Goal: Task Accomplishment & Management: Complete application form

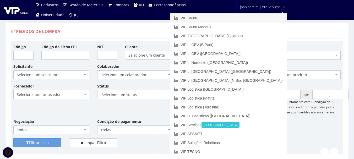
click at [238, 18] on link "VIP Bauru" at bounding box center [228, 18] width 117 height 9
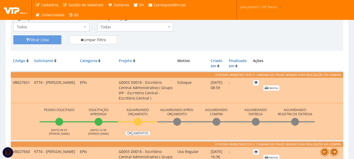
scroll to position [105, 0]
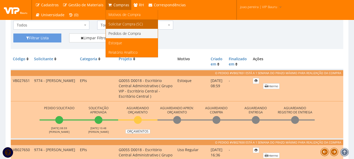
click at [120, 23] on span "Solicitar Compra (SC)" at bounding box center [126, 24] width 34 height 5
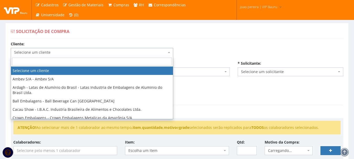
click at [145, 54] on span "Selecione um cliente" at bounding box center [90, 52] width 153 height 5
type input "vi"
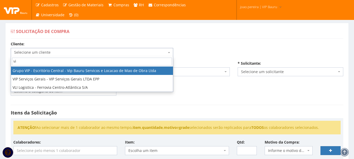
select select "16"
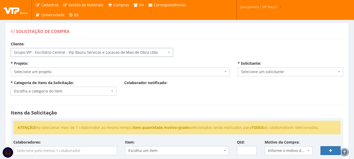
click at [100, 71] on span "Selecione um projeto" at bounding box center [118, 71] width 209 height 5
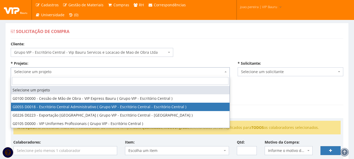
select select "55"
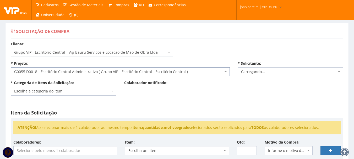
select select "4079"
click at [112, 91] on b at bounding box center [112, 91] width 2 height 1
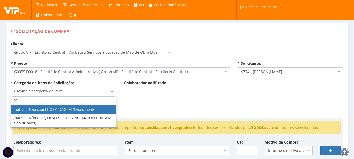
type input "h"
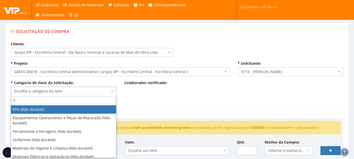
type input "vi"
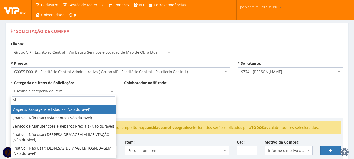
select select "21"
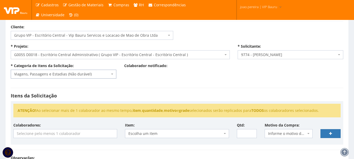
scroll to position [26, 0]
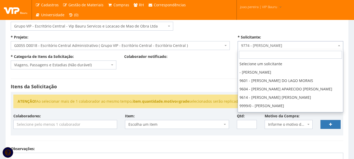
click at [340, 44] on span at bounding box center [339, 45] width 1 height 9
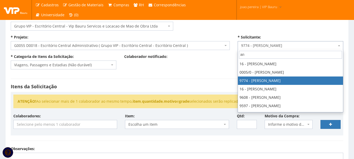
scroll to position [0, 0]
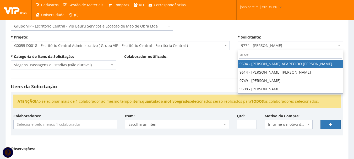
type input "ander"
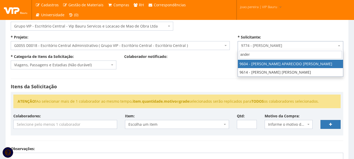
select select "3771"
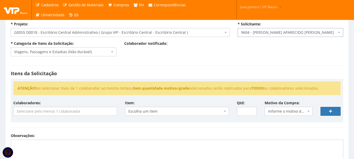
scroll to position [52, 0]
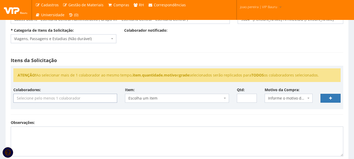
click at [105, 99] on input "search" at bounding box center [65, 98] width 103 height 8
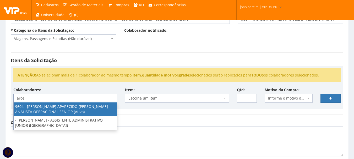
type input "arce"
select select "3771"
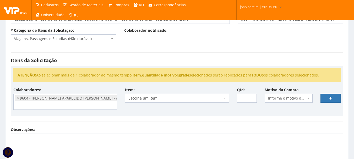
click at [187, 127] on div "Observações:" at bounding box center [177, 145] width 341 height 36
click at [227, 98] on span "Escolha um item" at bounding box center [177, 98] width 104 height 9
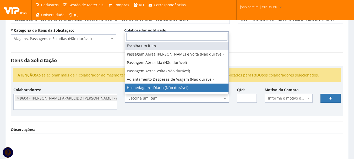
select select "403"
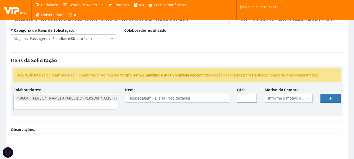
click at [244, 97] on input "Qtd:" at bounding box center [247, 98] width 20 height 9
type input "5"
click at [296, 97] on span "Informe o motivo da compra" at bounding box center [287, 98] width 38 height 5
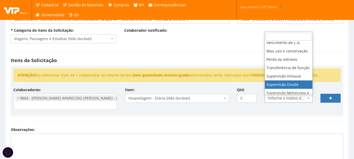
scroll to position [56, 0]
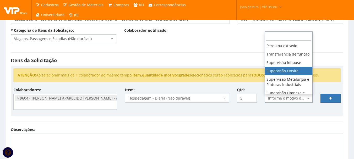
select select "9"
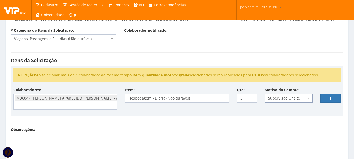
click at [270, 122] on div "Itens da Solicitação ATENÇÃO! Ao selecionar mais de 1 colaborador ao mesmo temp…" at bounding box center [177, 87] width 341 height 80
click at [334, 97] on link at bounding box center [331, 98] width 20 height 9
select select
type input "0"
select select
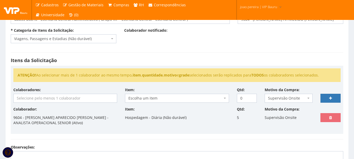
click at [55, 97] on input "search" at bounding box center [65, 98] width 103 height 8
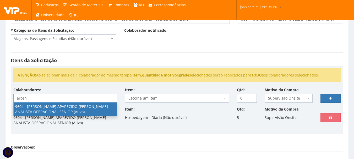
type input "arcen"
select select "3771"
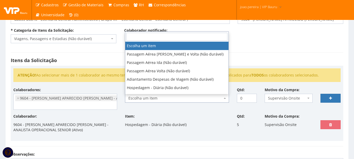
click at [202, 100] on span "Escolha um item" at bounding box center [176, 98] width 94 height 5
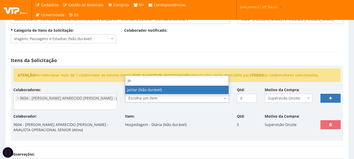
type input "jan"
select select "579"
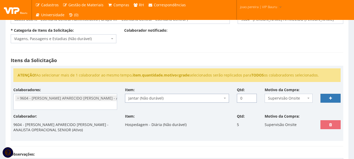
click at [244, 99] on input "0" at bounding box center [247, 98] width 20 height 9
drag, startPoint x: 244, startPoint y: 99, endPoint x: 237, endPoint y: 99, distance: 7.1
click at [237, 99] on input "0" at bounding box center [247, 98] width 20 height 9
type input "5"
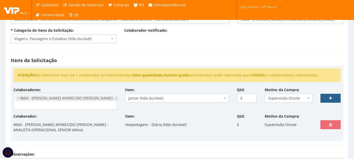
click at [329, 98] on link at bounding box center [331, 98] width 20 height 9
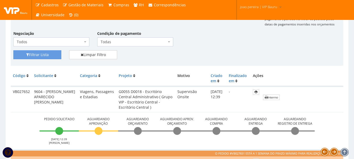
scroll to position [105, 0]
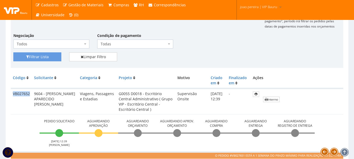
drag, startPoint x: 13, startPoint y: 94, endPoint x: 31, endPoint y: 94, distance: 17.8
click at [31, 94] on td "VB027652" at bounding box center [21, 102] width 21 height 26
copy td "VB027652"
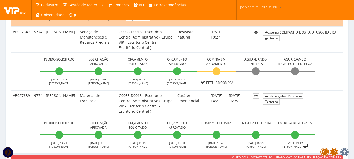
scroll to position [367, 0]
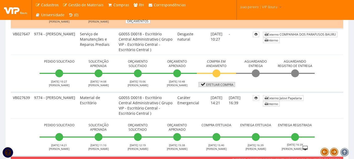
click at [220, 84] on link "Efetuar Compra" at bounding box center [217, 84] width 36 height 5
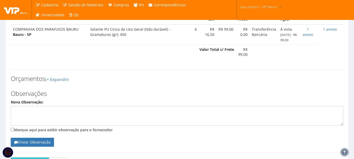
scroll to position [209, 0]
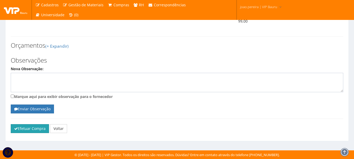
click at [31, 130] on button "Efetuar Compra" at bounding box center [30, 128] width 38 height 9
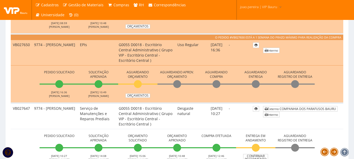
scroll to position [367, 0]
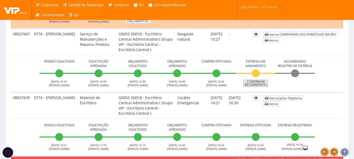
click at [262, 85] on link "Confirmar Recebimento" at bounding box center [255, 83] width 25 height 7
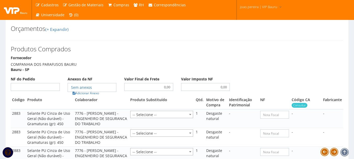
scroll to position [236, 0]
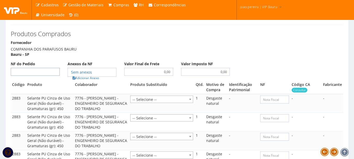
click at [50, 76] on input "NF do Pedido" at bounding box center [35, 72] width 49 height 8
type input "00"
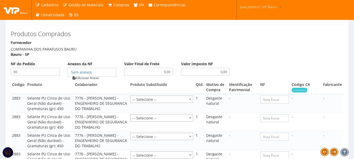
type input "00"
click at [83, 81] on link "Adicionar Anexo" at bounding box center [86, 78] width 30 height 6
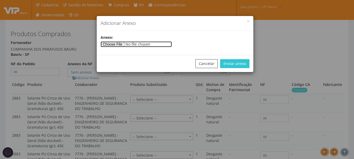
click at [111, 44] on input"] "file" at bounding box center [136, 44] width 71 height 6
type input"] "C:\fakepath\PEDIDOS SEM NOTA FISCAL Mister Beef.docx"
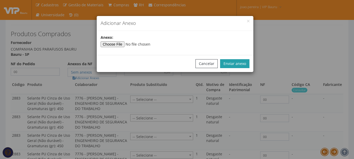
click at [241, 63] on button "Enviar anexo" at bounding box center [234, 63] width 29 height 9
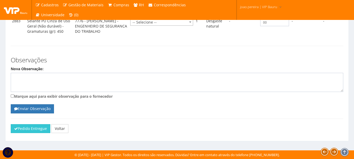
scroll to position [412, 0]
click at [34, 132] on button "Pedido Entregue" at bounding box center [31, 128] width 40 height 9
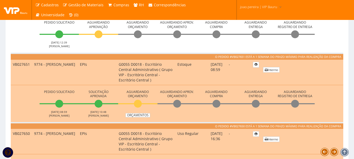
scroll to position [117, 0]
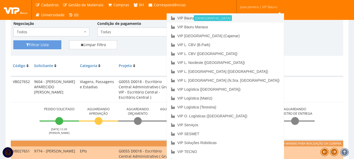
click at [231, 17] on link "VIP Bauru Ativa" at bounding box center [225, 18] width 117 height 9
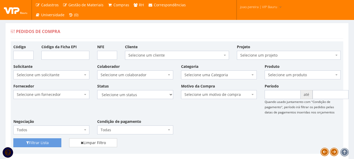
click at [212, 127] on div "Fornecedor Selecione um fornecedor ******** ******** 1000 MARCAS BRASIL 123 MIL…" at bounding box center [176, 110] width 335 height 55
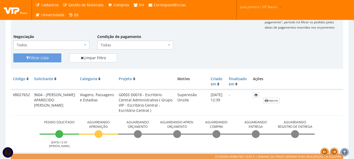
scroll to position [52, 0]
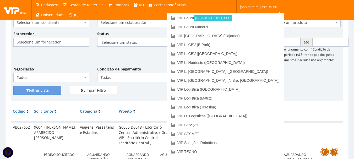
click at [273, 7] on link "joao.pereira | VIP Bauru" at bounding box center [261, 6] width 46 height 13
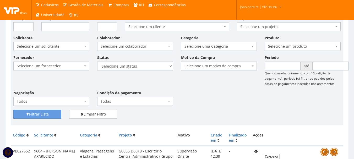
scroll to position [0, 0]
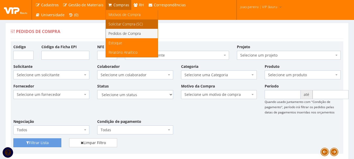
click at [119, 23] on span "Solicitar Compra (SC)" at bounding box center [126, 24] width 34 height 5
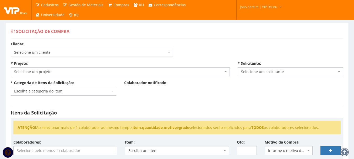
click at [56, 53] on span "Selecione um cliente" at bounding box center [90, 52] width 153 height 5
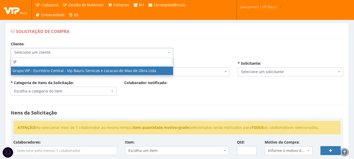
type input "gru"
select select "16"
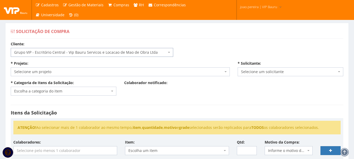
click at [78, 71] on span "Selecione um projeto" at bounding box center [118, 71] width 209 height 5
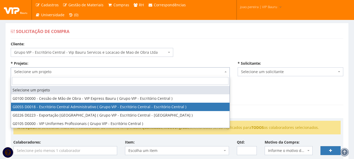
select select "55"
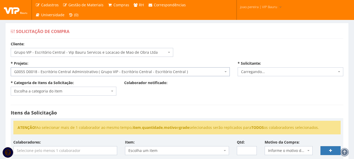
select select "4079"
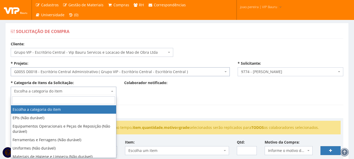
click at [113, 92] on span at bounding box center [112, 91] width 1 height 9
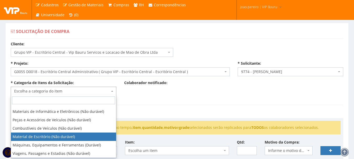
scroll to position [52, 0]
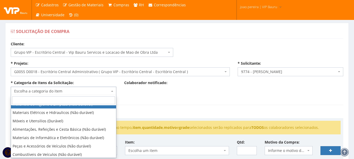
click at [64, 99] on input "search" at bounding box center [63, 101] width 103 height 8
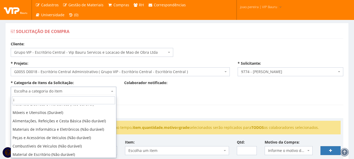
scroll to position [0, 0]
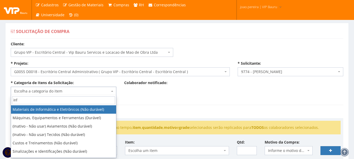
type input "info"
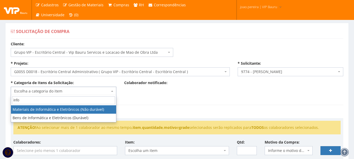
select select "9"
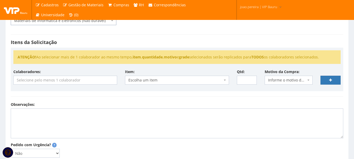
scroll to position [79, 0]
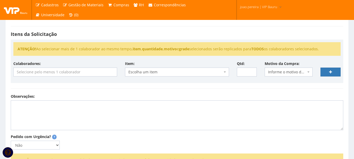
click at [62, 73] on input "search" at bounding box center [65, 72] width 103 height 8
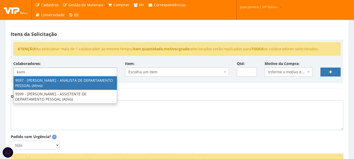
type input "kami"
select select "3767"
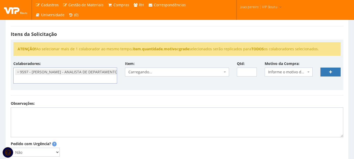
click at [152, 89] on div "ATENÇÃO! Ao selecionar mais de 1 colaborador ao mesmo tempo, item , quantidade …" at bounding box center [177, 65] width 333 height 51
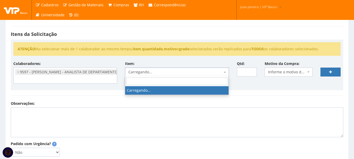
click at [155, 73] on span "Carregando..." at bounding box center [176, 72] width 94 height 5
click at [167, 84] on input "search" at bounding box center [176, 81] width 101 height 8
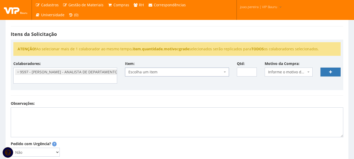
click at [161, 74] on span "Escolha um item" at bounding box center [176, 72] width 94 height 5
click at [162, 74] on span "Escolha um item" at bounding box center [176, 72] width 94 height 5
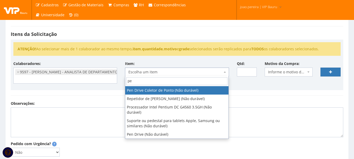
type input "pen"
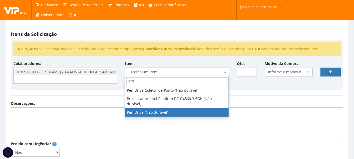
select select "1255"
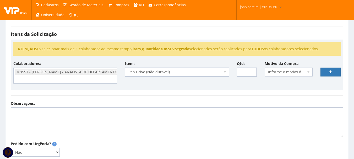
click at [246, 74] on input "Qtd:" at bounding box center [247, 72] width 20 height 9
type input "2"
click at [302, 72] on span "Informe o motivo da compra" at bounding box center [287, 72] width 38 height 5
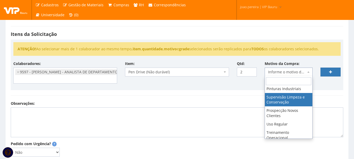
scroll to position [105, 0]
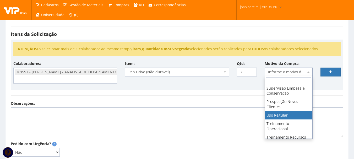
select select "13"
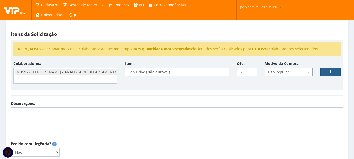
click at [332, 72] on icon at bounding box center [330, 72] width 3 height 4
select select
type input "0"
select select
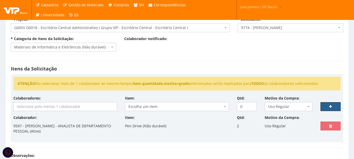
scroll to position [52, 0]
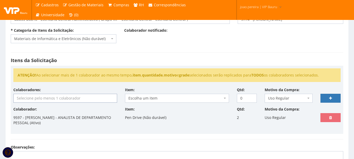
click at [57, 100] on input "search" at bounding box center [65, 98] width 103 height 8
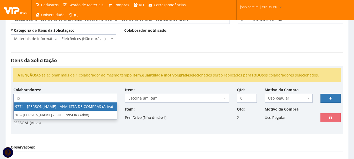
type input "jo"
select select "4079"
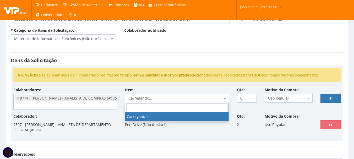
click at [162, 99] on span "Carregando..." at bounding box center [176, 98] width 94 height 5
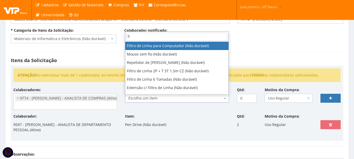
type input "f"
click at [19, 98] on span "×" at bounding box center [18, 98] width 2 height 5
select select
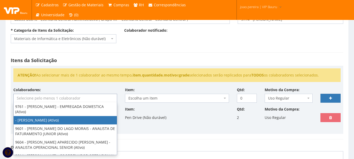
click at [182, 143] on div "Itens da Solicitação ATENÇÃO! Ao selecionar mais de 1 colaborador ao mesmo temp…" at bounding box center [177, 96] width 341 height 98
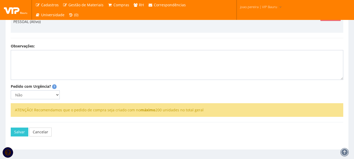
scroll to position [162, 0]
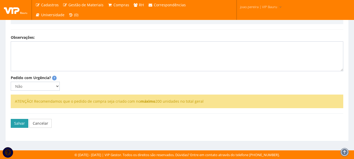
click at [19, 126] on button "Salvar" at bounding box center [20, 123] width 18 height 9
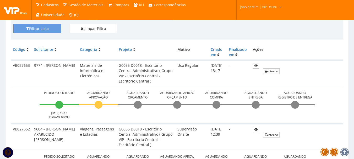
scroll to position [131, 0]
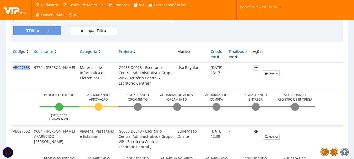
drag, startPoint x: 30, startPoint y: 68, endPoint x: 11, endPoint y: 69, distance: 19.2
click at [11, 69] on td "VB027653" at bounding box center [21, 75] width 21 height 26
click at [20, 79] on td "VB027653" at bounding box center [21, 75] width 21 height 26
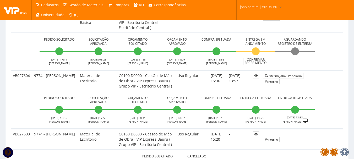
scroll to position [1023, 0]
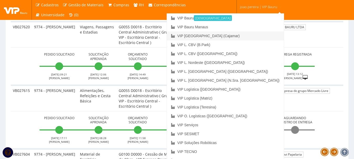
click at [243, 35] on link "VIP [GEOGRAPHIC_DATA] (Cajamar)" at bounding box center [225, 35] width 117 height 9
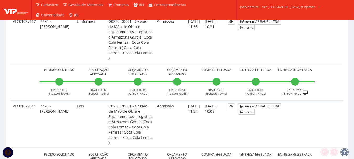
scroll to position [1390, 0]
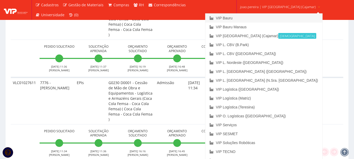
click at [254, 20] on link "VIP Bauru" at bounding box center [264, 18] width 117 height 9
